Goal: Check status

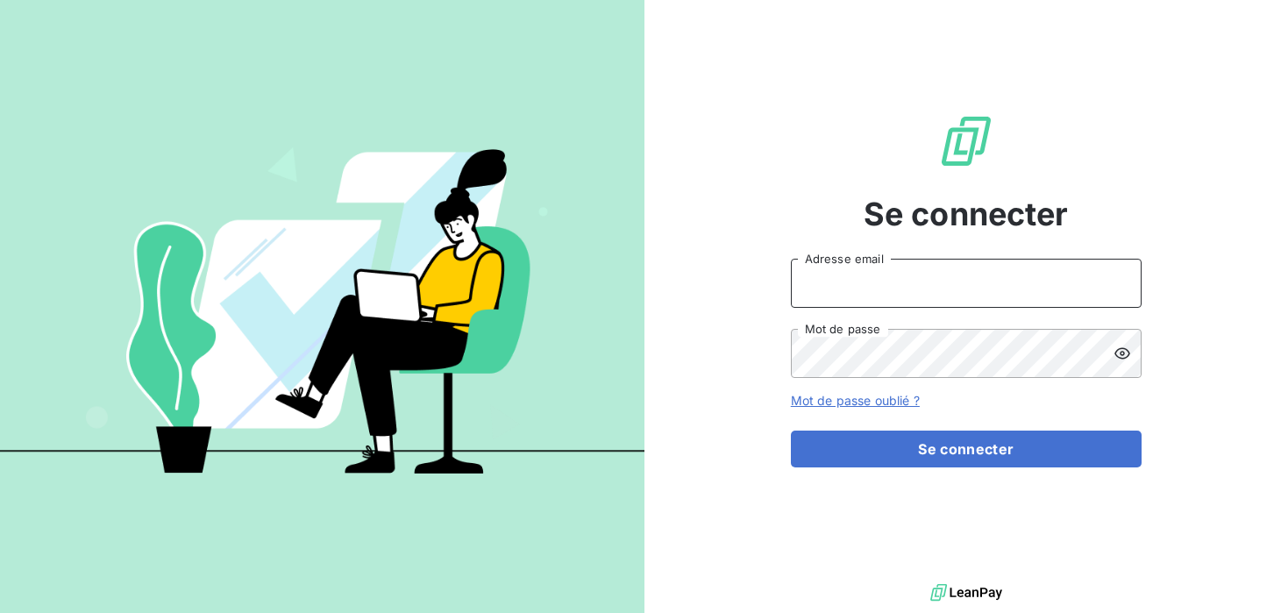
click at [966, 261] on input "Adresse email" at bounding box center [966, 283] width 351 height 49
type input "D"
type input "[PERSON_NAME][EMAIL_ADDRESS][DOMAIN_NAME]"
click at [791, 430] on button "Se connecter" at bounding box center [966, 448] width 351 height 37
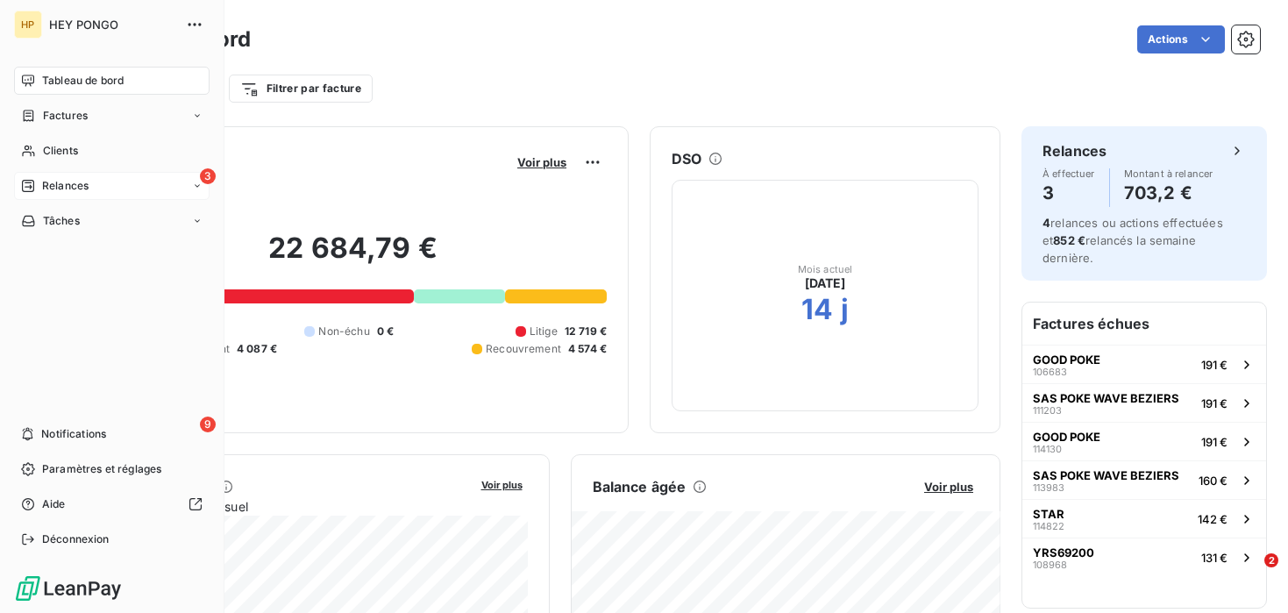
click at [50, 190] on span "Relances" at bounding box center [65, 186] width 46 height 16
click at [72, 221] on span "À effectuer" at bounding box center [70, 221] width 57 height 16
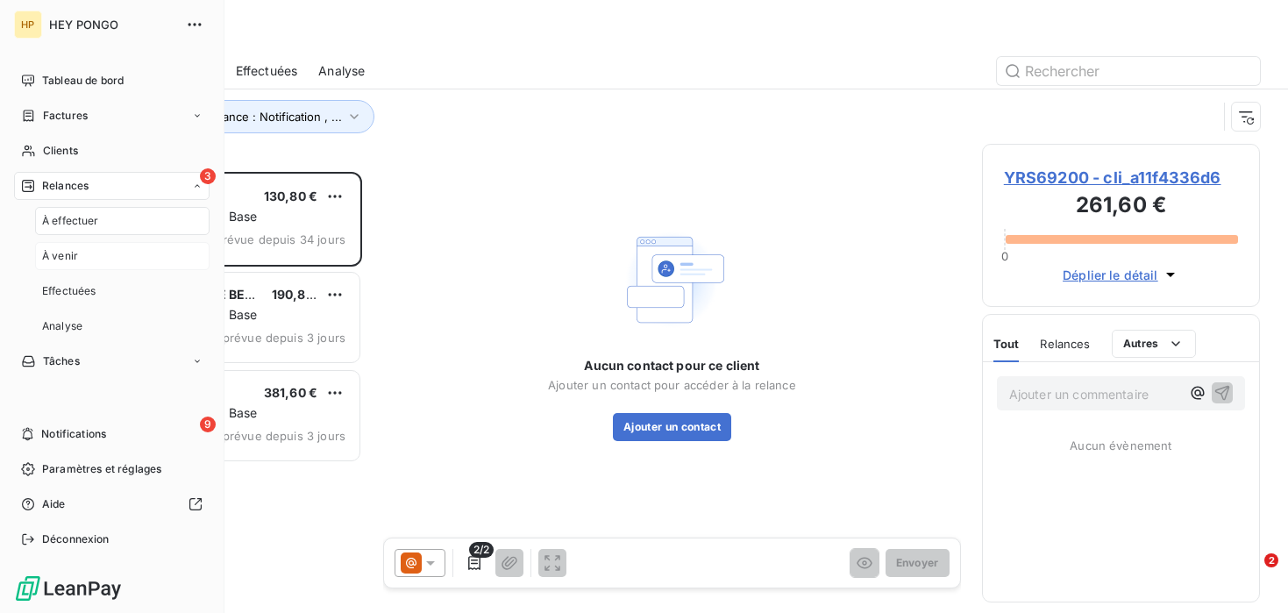
scroll to position [441, 278]
